Goal: Find specific page/section: Find specific page/section

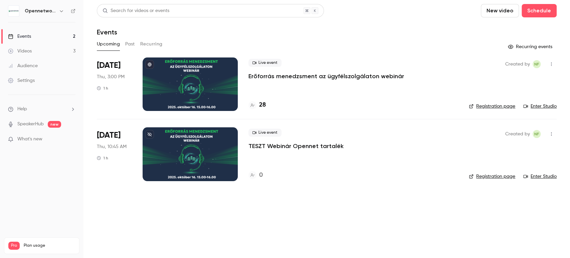
click at [131, 44] on button "Past" at bounding box center [130, 44] width 10 height 11
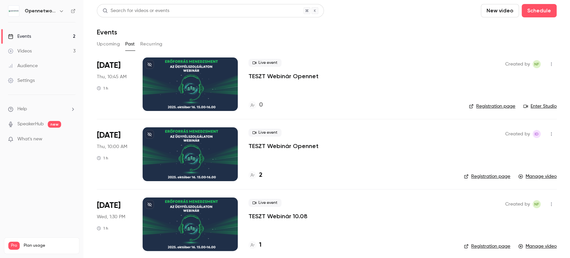
click at [16, 35] on div "Events" at bounding box center [19, 36] width 23 height 7
